Goal: Task Accomplishment & Management: Use online tool/utility

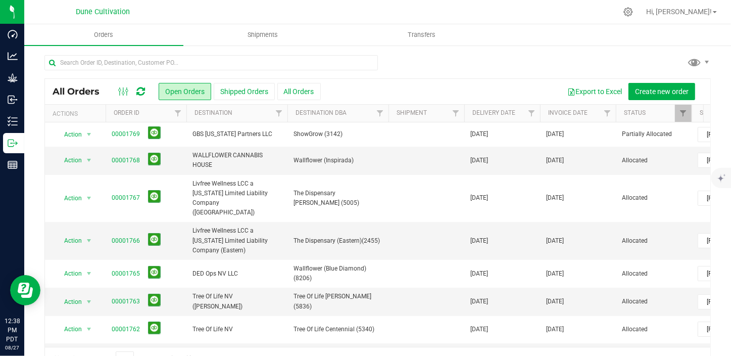
scroll to position [374, 0]
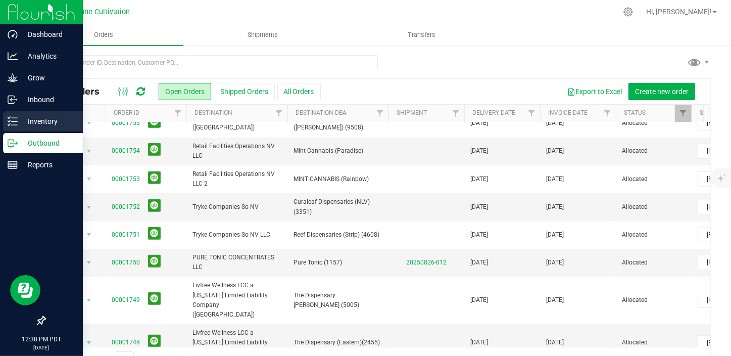
click at [10, 126] on div "Inventory" at bounding box center [43, 121] width 80 height 20
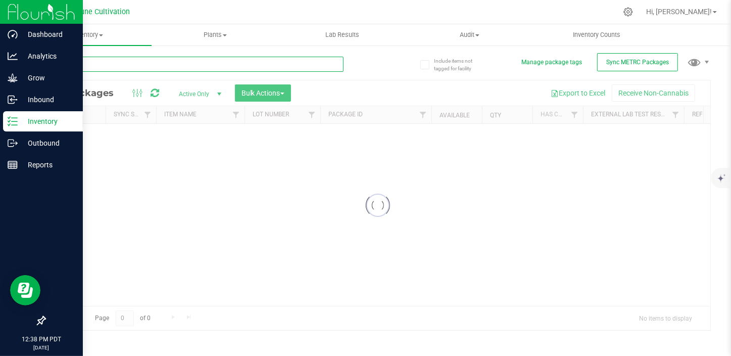
click at [116, 60] on input "text" at bounding box center [193, 64] width 299 height 15
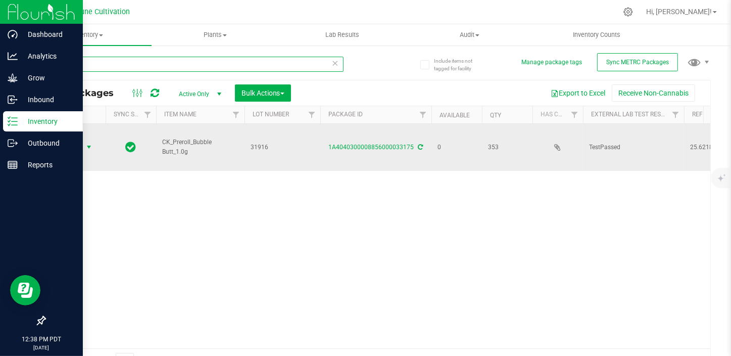
type input "33175"
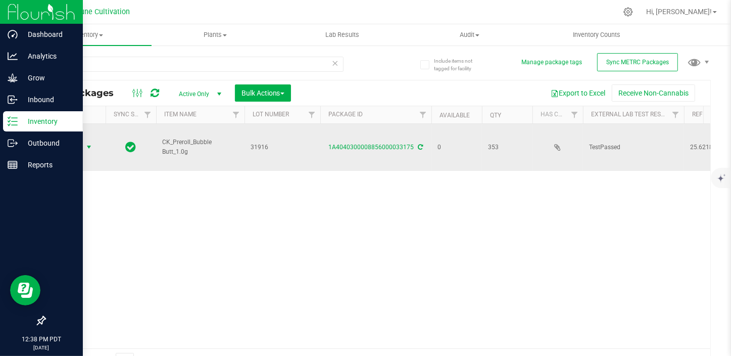
click at [85, 151] on span "select" at bounding box center [89, 147] width 8 height 8
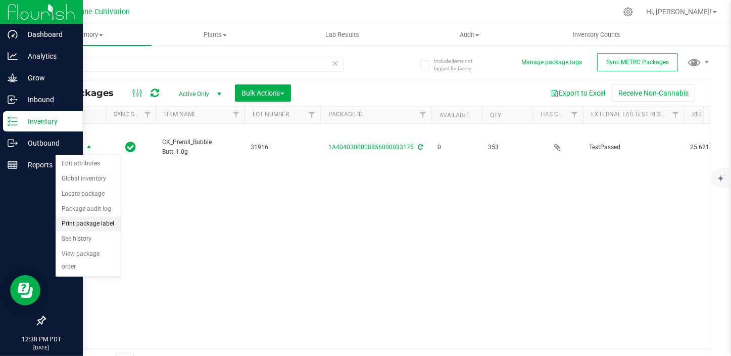
click at [89, 227] on li "Print package label" at bounding box center [88, 223] width 65 height 15
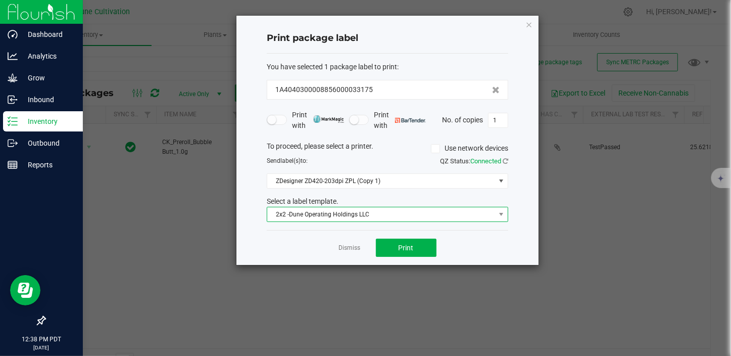
click at [372, 220] on span "2x2 -Dune Operating Holdings LLC" at bounding box center [381, 214] width 228 height 14
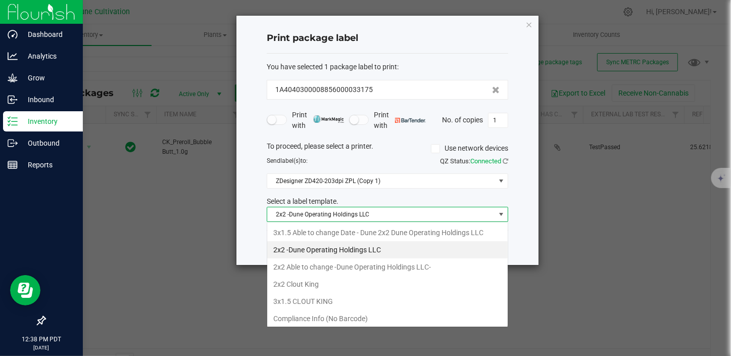
scroll to position [15, 241]
click at [330, 278] on li "2x2 Clout King" at bounding box center [387, 283] width 240 height 17
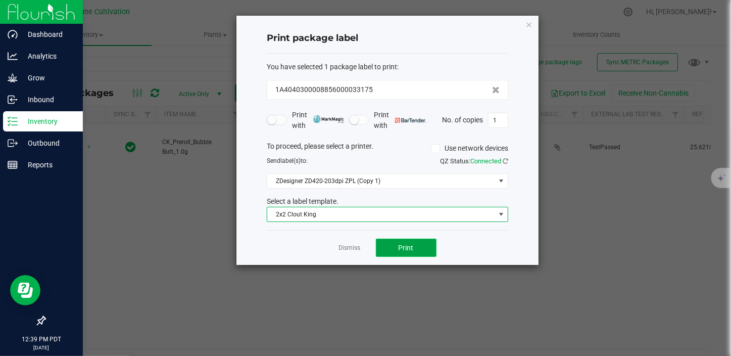
click at [407, 245] on span "Print" at bounding box center [406, 247] width 15 height 8
